Goal: Task Accomplishment & Management: Complete application form

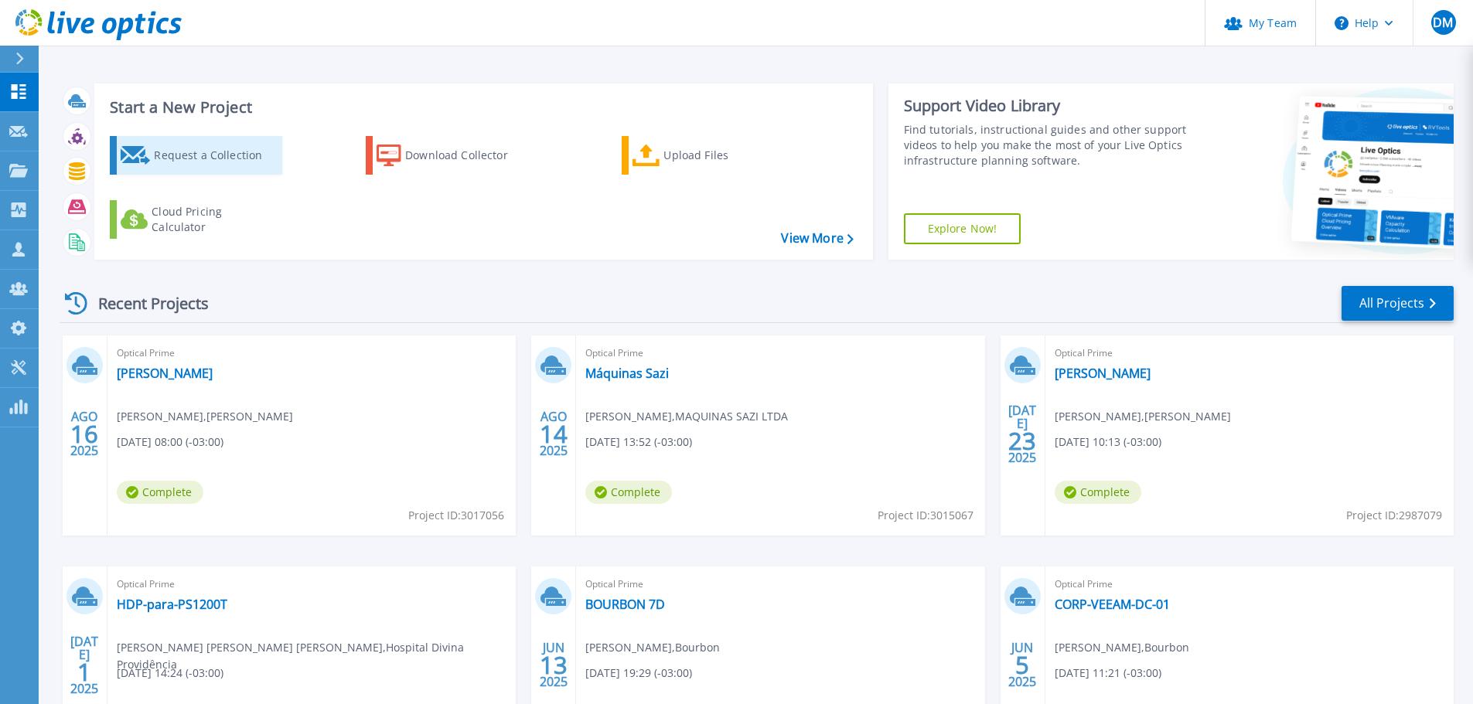
click at [211, 159] on div "Request a Collection" at bounding box center [216, 155] width 124 height 31
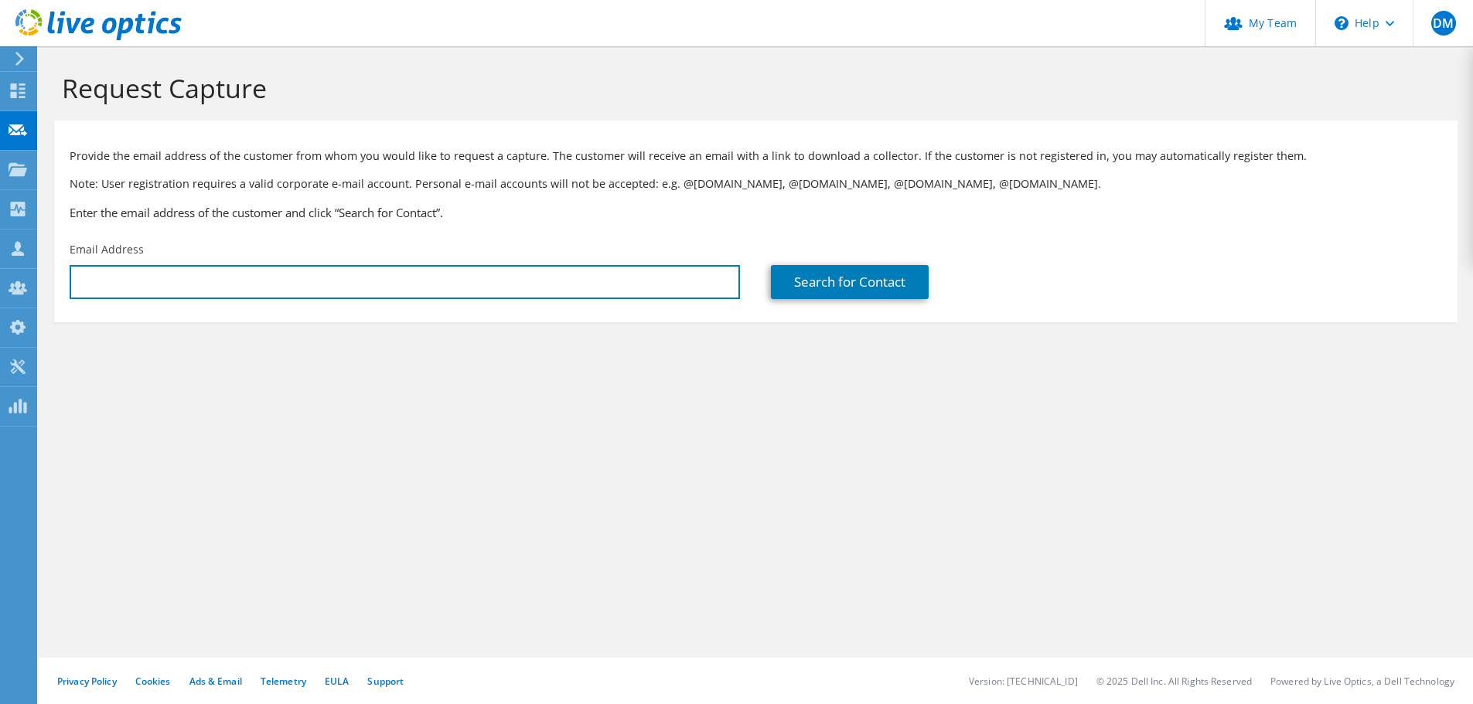
click at [443, 281] on input "text" at bounding box center [405, 282] width 670 height 34
type input "[EMAIL_ADDRESS][DOMAIN_NAME]"
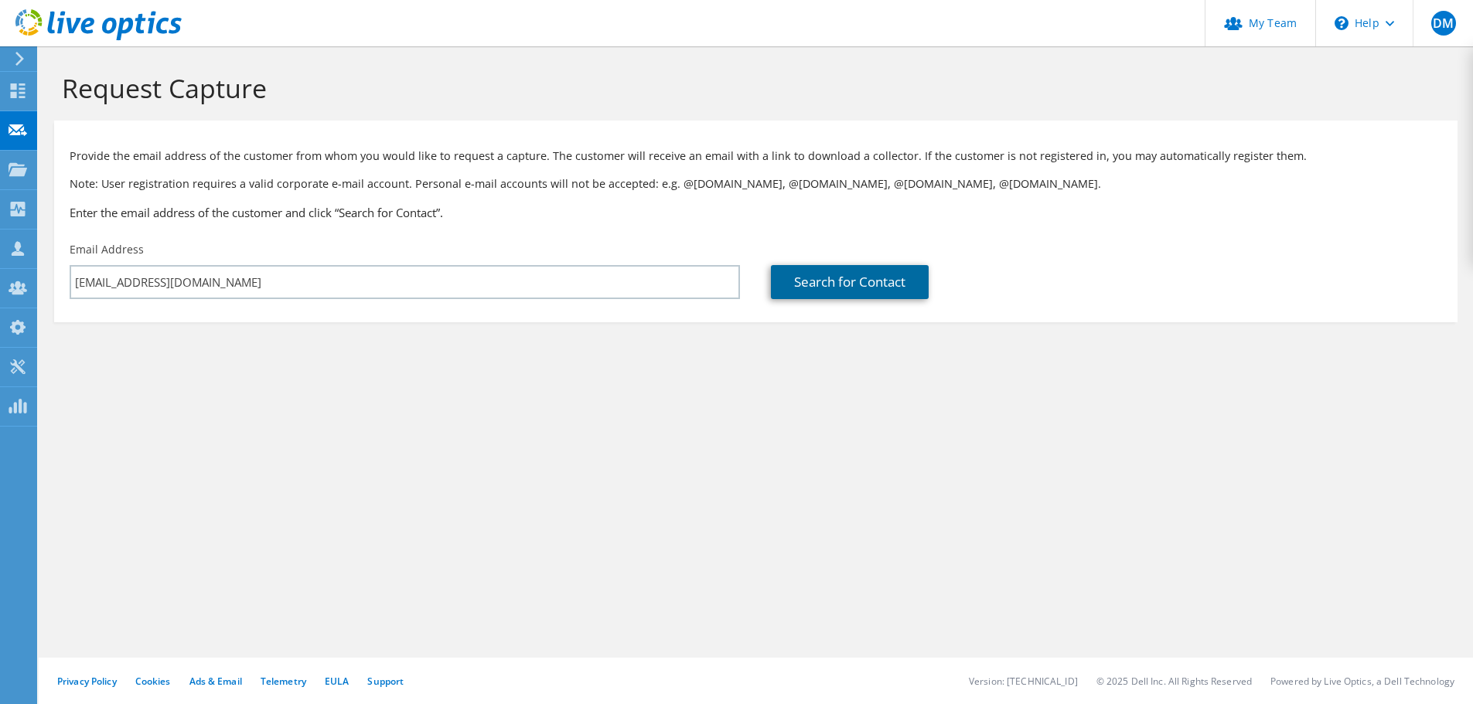
click at [839, 277] on link "Search for Contact" at bounding box center [850, 282] width 158 height 34
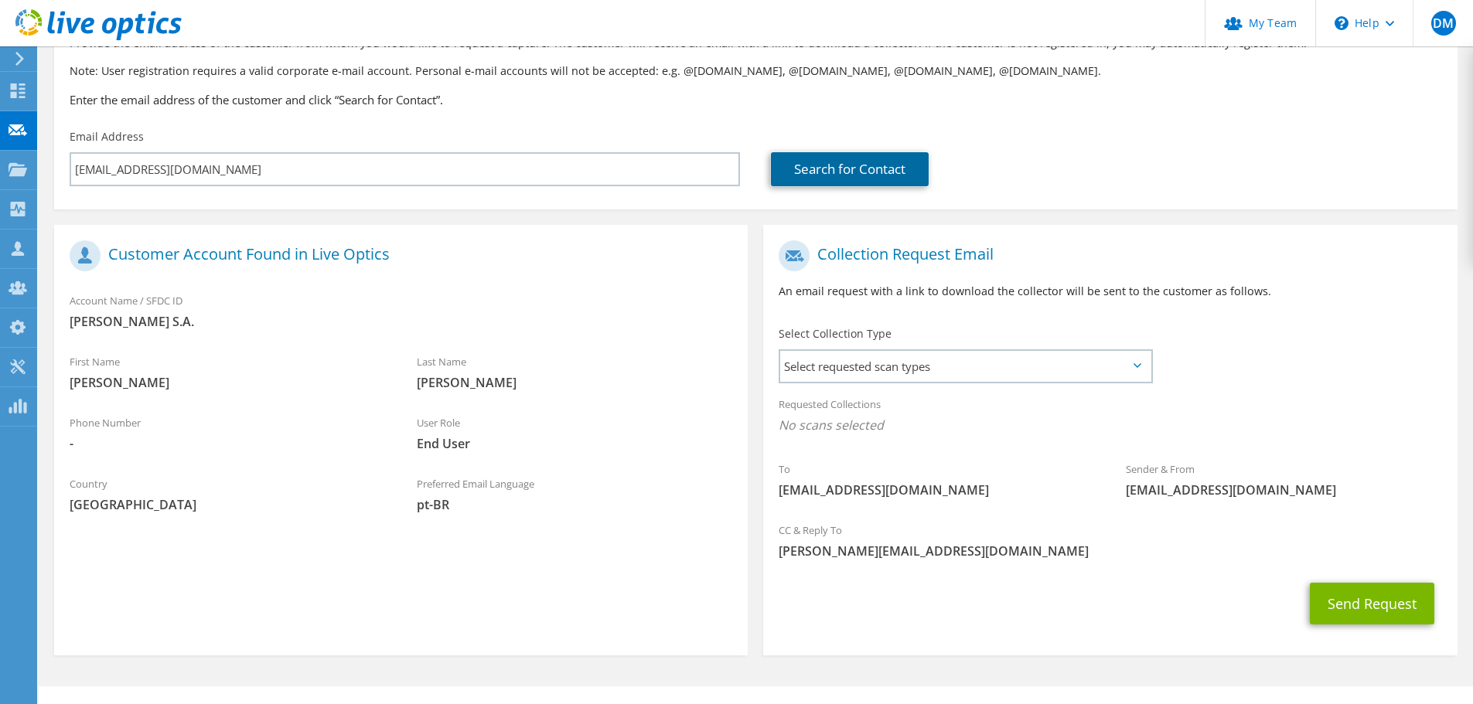
scroll to position [141, 0]
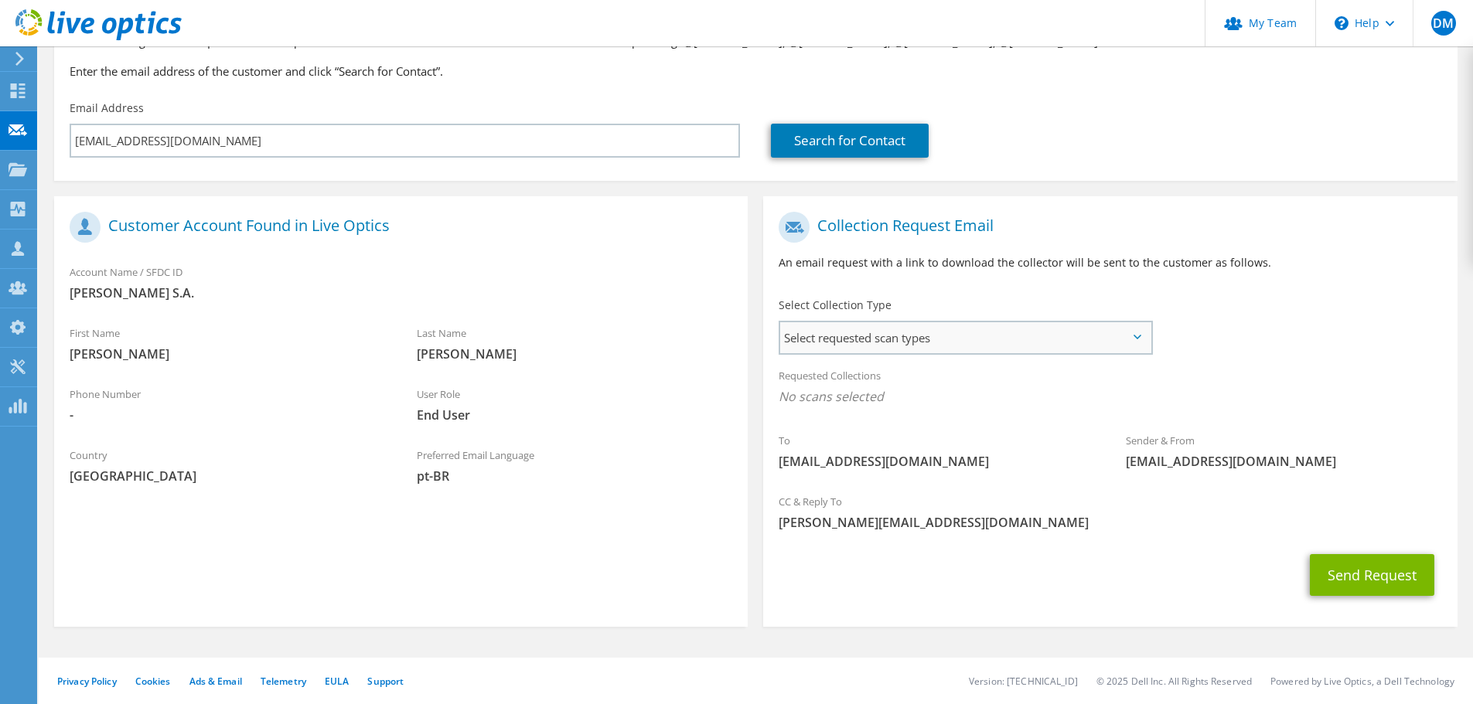
click at [986, 335] on span "Select requested scan types" at bounding box center [965, 337] width 370 height 31
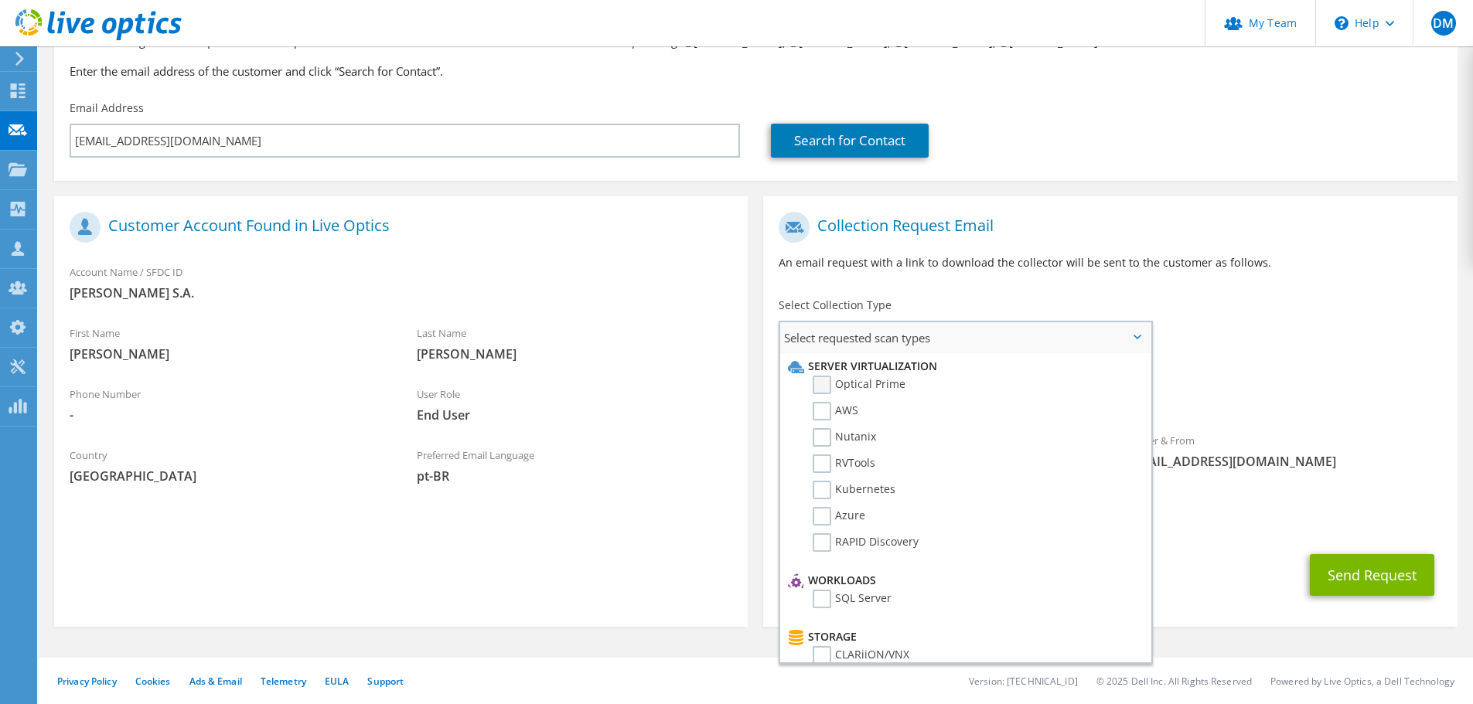
click at [821, 388] on label "Optical Prime" at bounding box center [858, 385] width 93 height 19
click at [0, 0] on input "Optical Prime" at bounding box center [0, 0] width 0 height 0
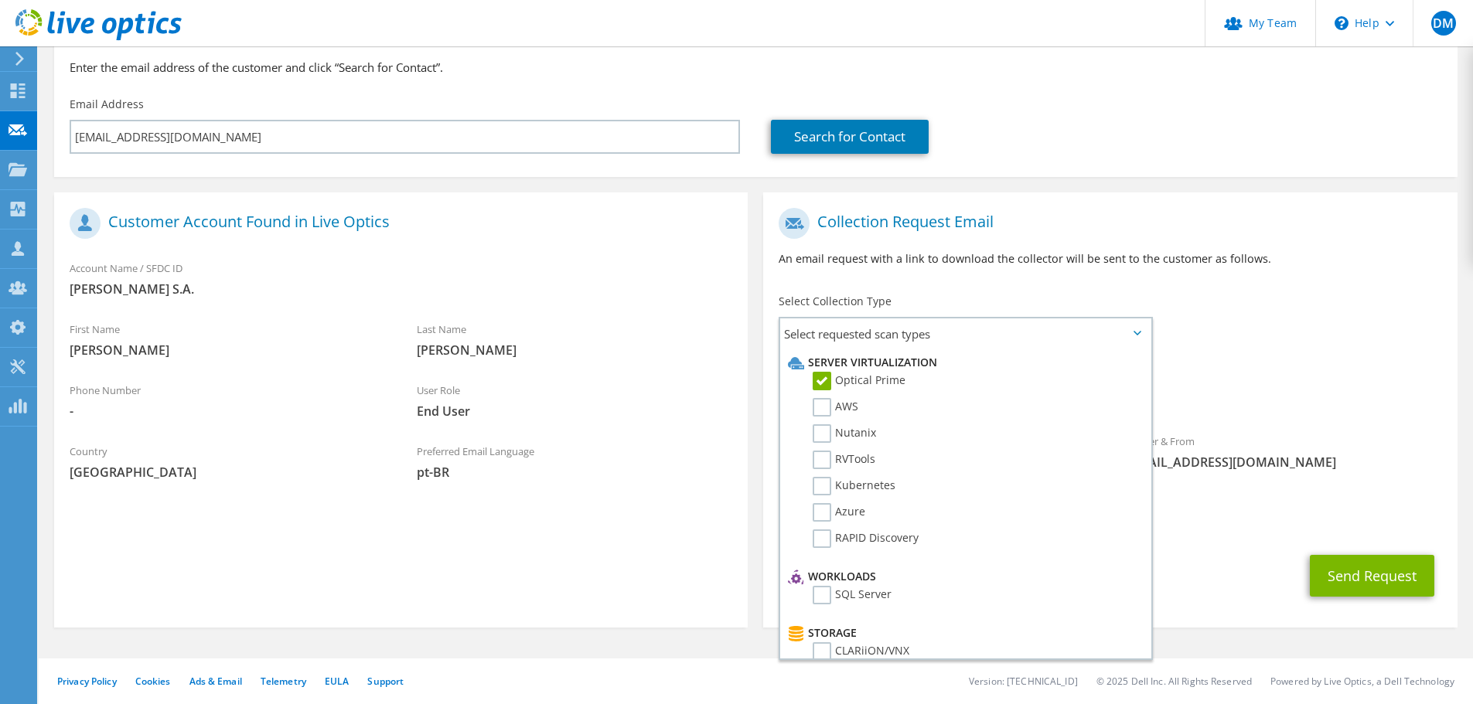
scroll to position [146, 0]
click at [1284, 404] on span "Optical Prime" at bounding box center [1109, 396] width 662 height 26
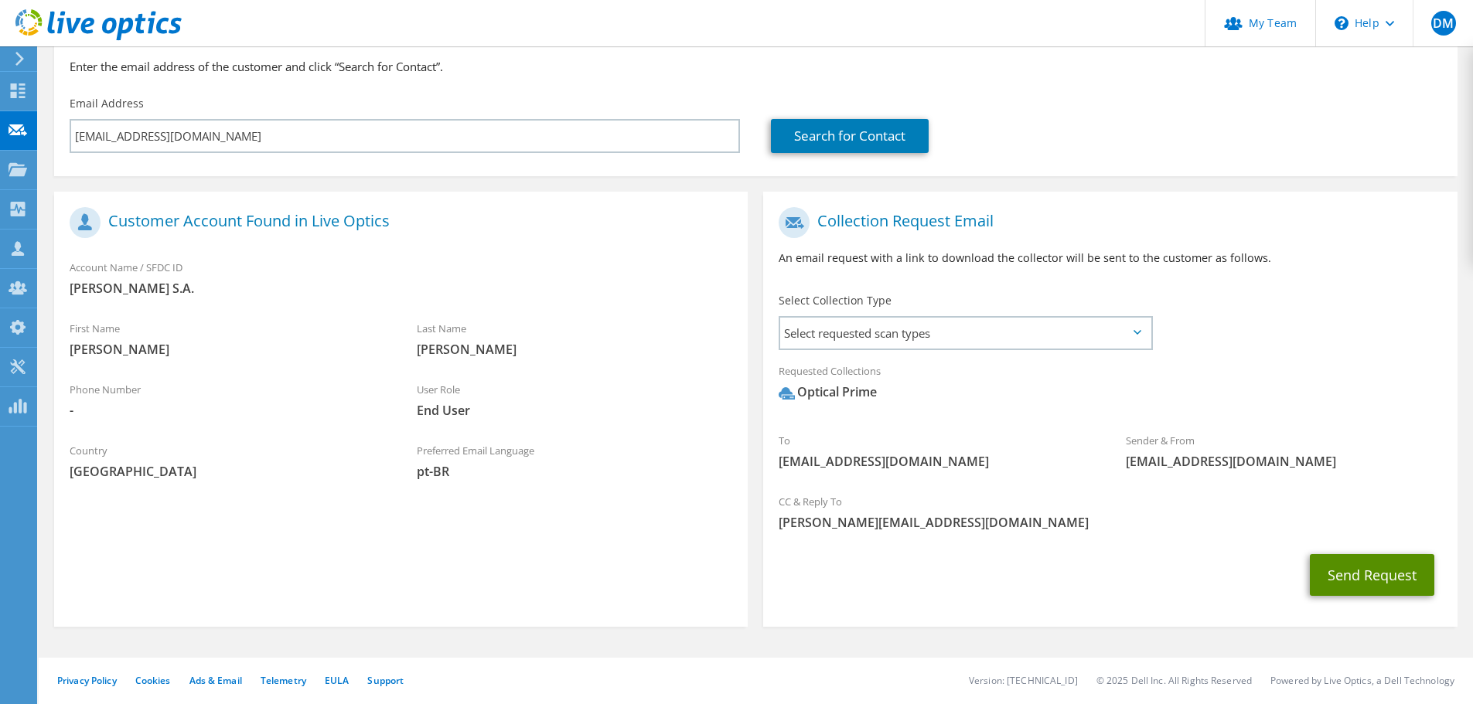
click at [1375, 576] on button "Send Request" at bounding box center [1371, 575] width 124 height 42
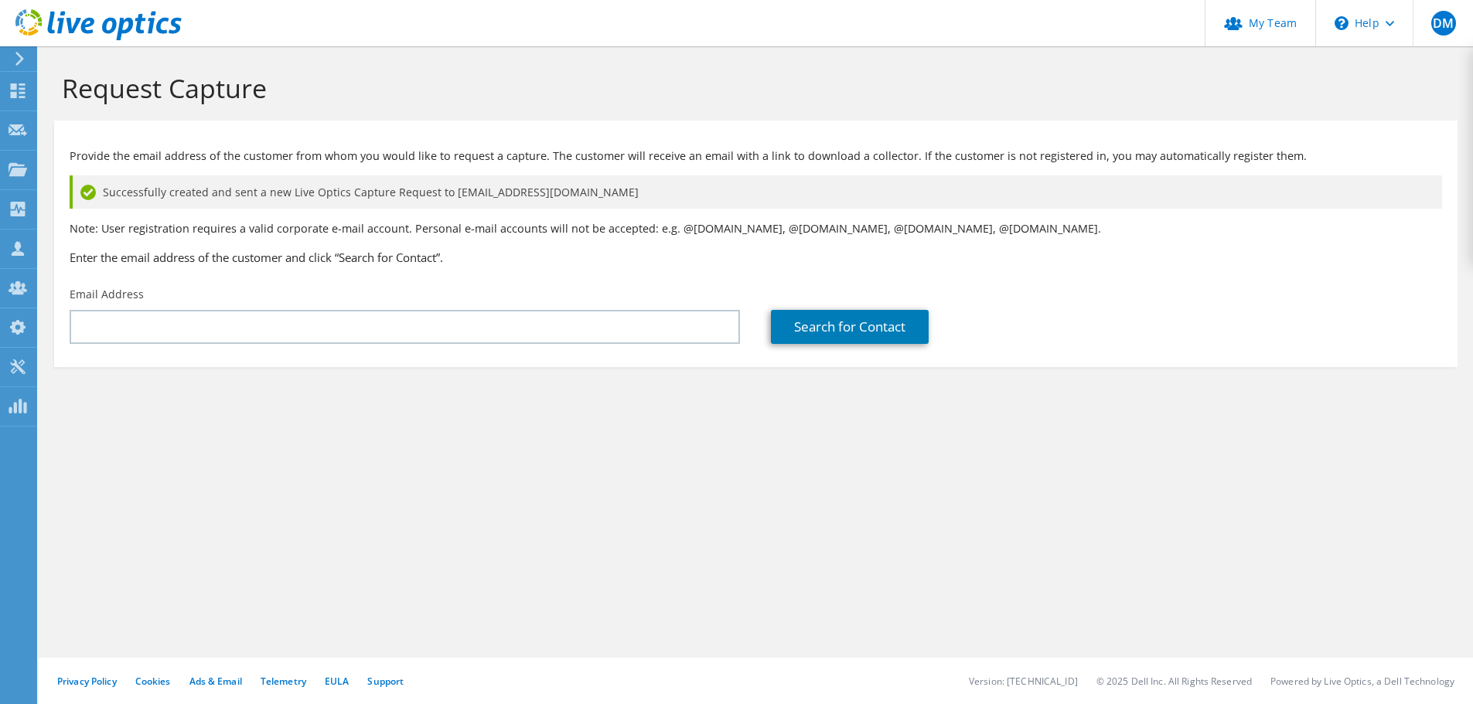
click at [1173, 134] on div "Provide the email address of the customer from whom you would like to request a…" at bounding box center [755, 203] width 1403 height 151
click at [24, 91] on icon at bounding box center [18, 90] width 19 height 15
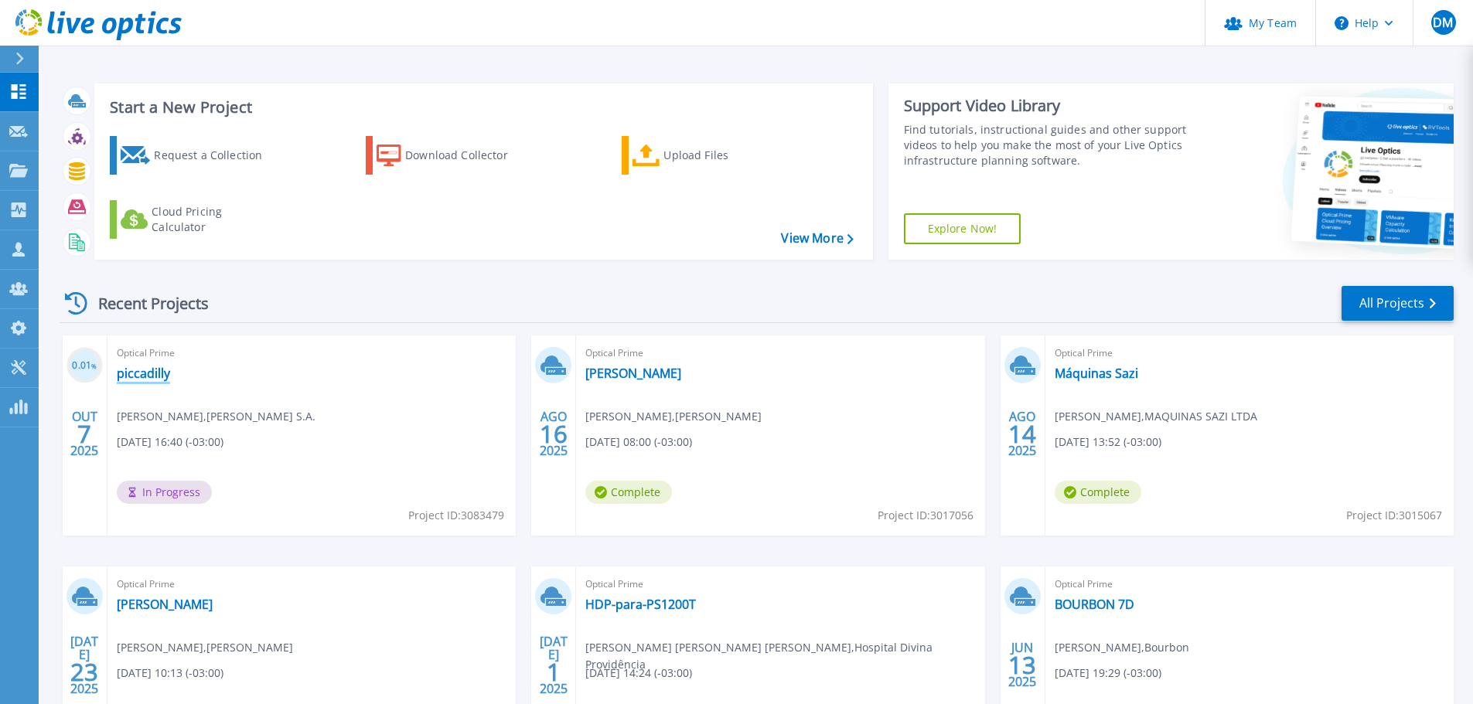
click at [151, 377] on link "piccadilly" at bounding box center [143, 373] width 53 height 15
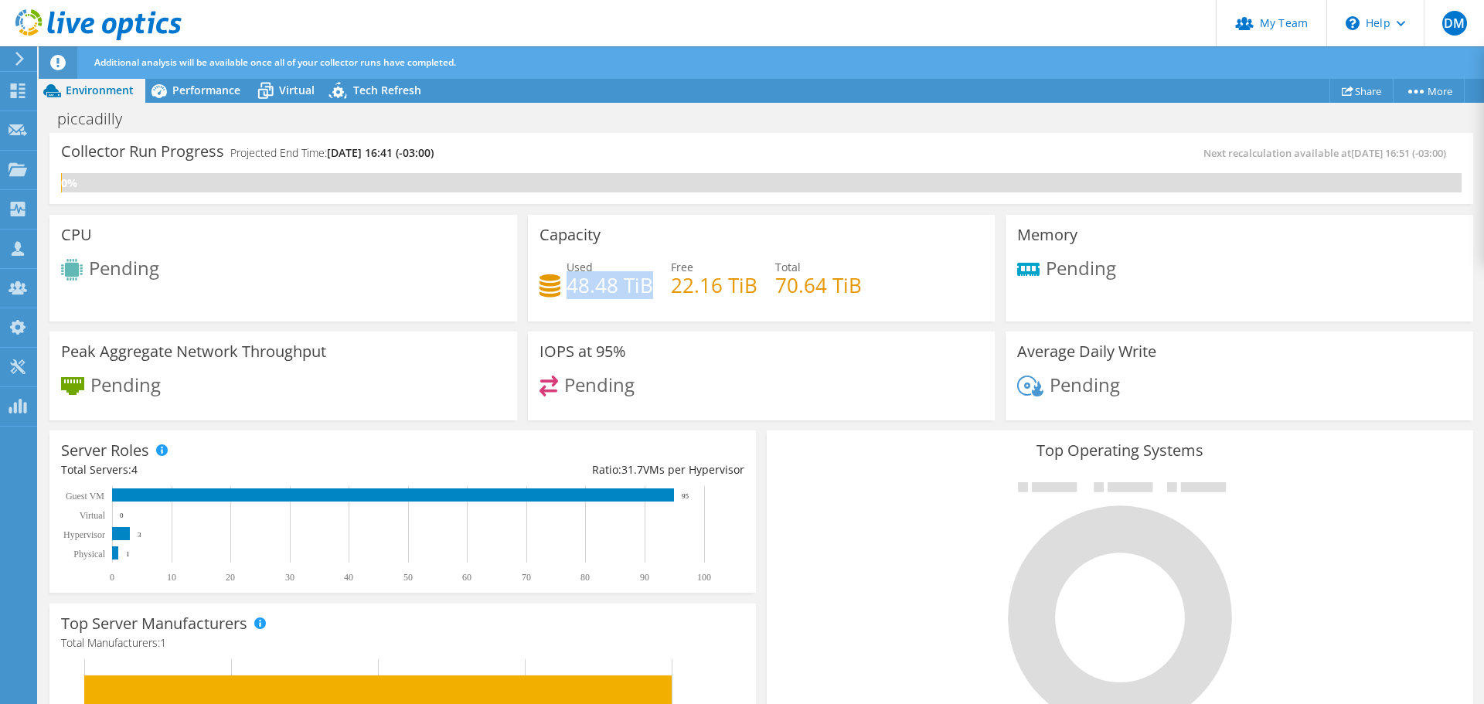
drag, startPoint x: 566, startPoint y: 283, endPoint x: 647, endPoint y: 284, distance: 81.2
click at [647, 284] on h4 "48.48 TiB" at bounding box center [610, 285] width 87 height 17
